Goal: Task Accomplishment & Management: Use online tool/utility

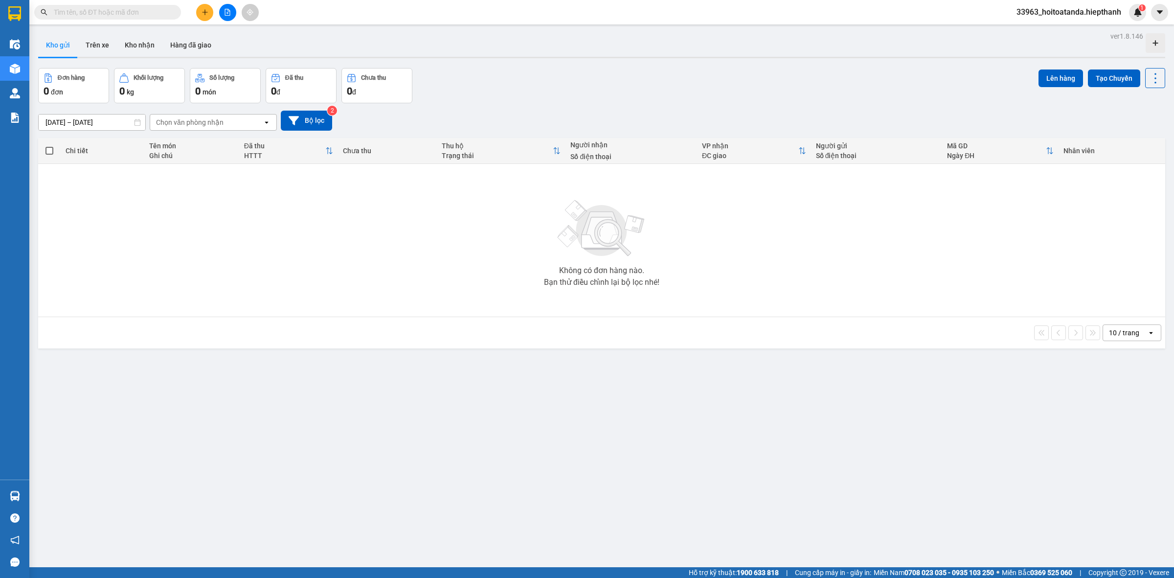
click at [100, 7] on input "text" at bounding box center [111, 12] width 115 height 11
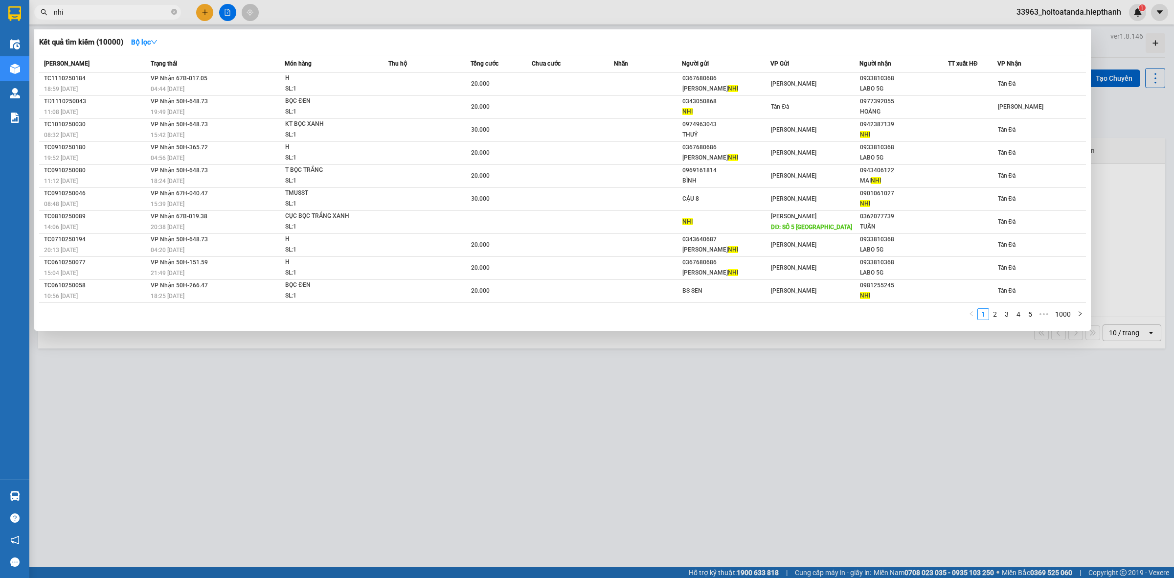
drag, startPoint x: 111, startPoint y: 14, endPoint x: 47, endPoint y: 29, distance: 65.5
click at [47, 21] on div "Kết quả [PERSON_NAME] ( 10000 ) Bộ lọc Mã ĐH Trạng thái Món hàng Thu hộ Tổng [P…" at bounding box center [95, 12] width 191 height 17
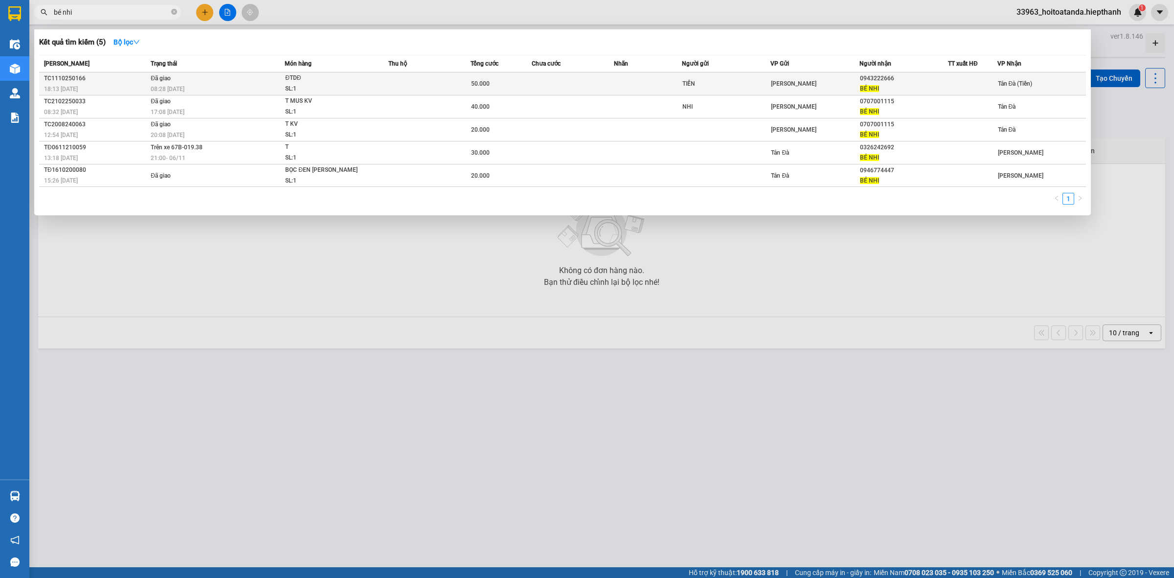
type input "bé nhi"
click at [556, 90] on td at bounding box center [573, 83] width 82 height 23
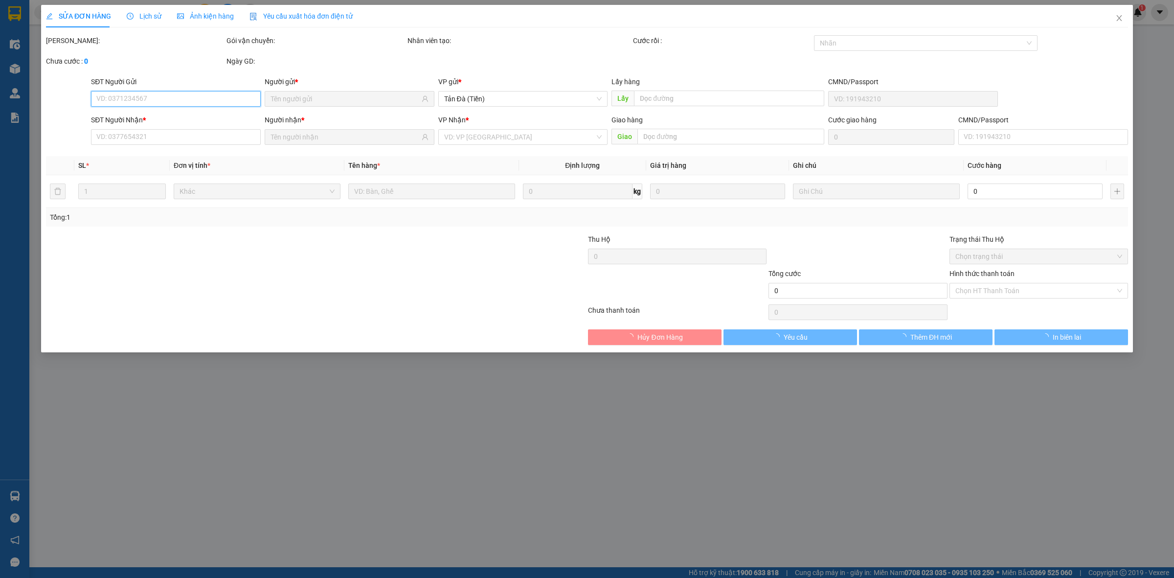
type input "TIỀN"
type input "0943222666"
type input "BÉ NHI"
type input "50.000"
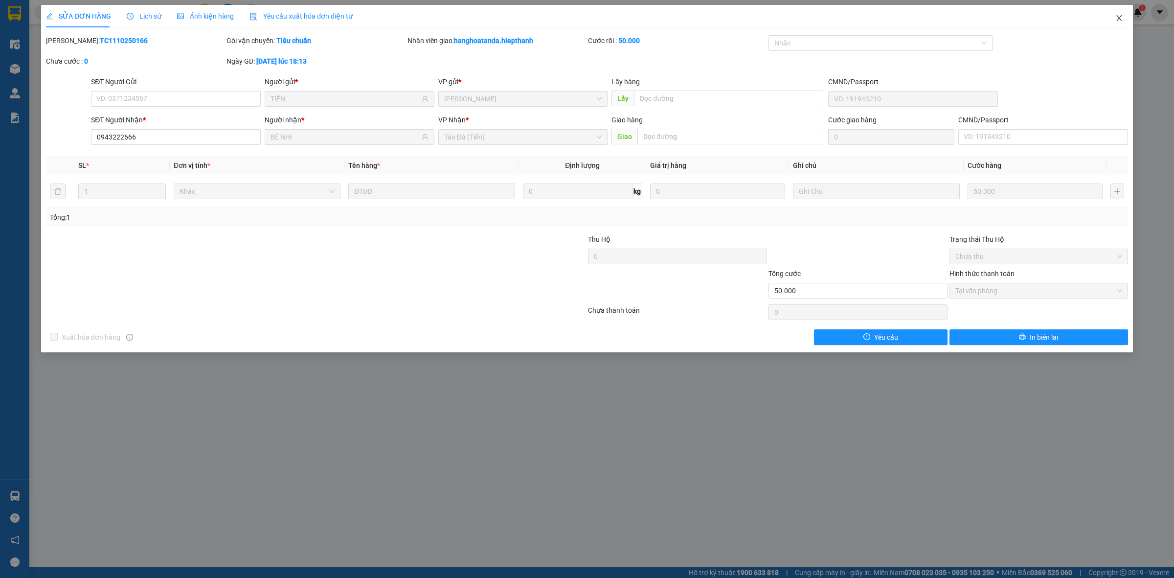
click at [1118, 21] on icon "close" at bounding box center [1119, 18] width 8 height 8
